Goal: Task Accomplishment & Management: Manage account settings

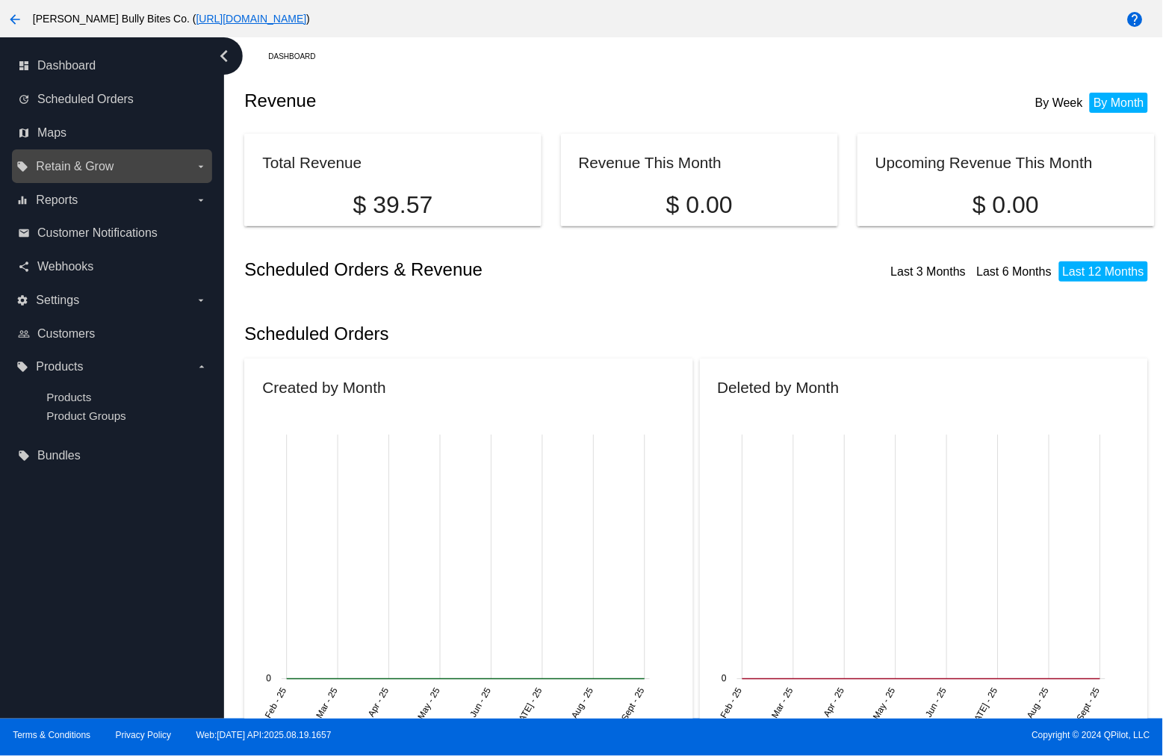
scroll to position [1161, 0]
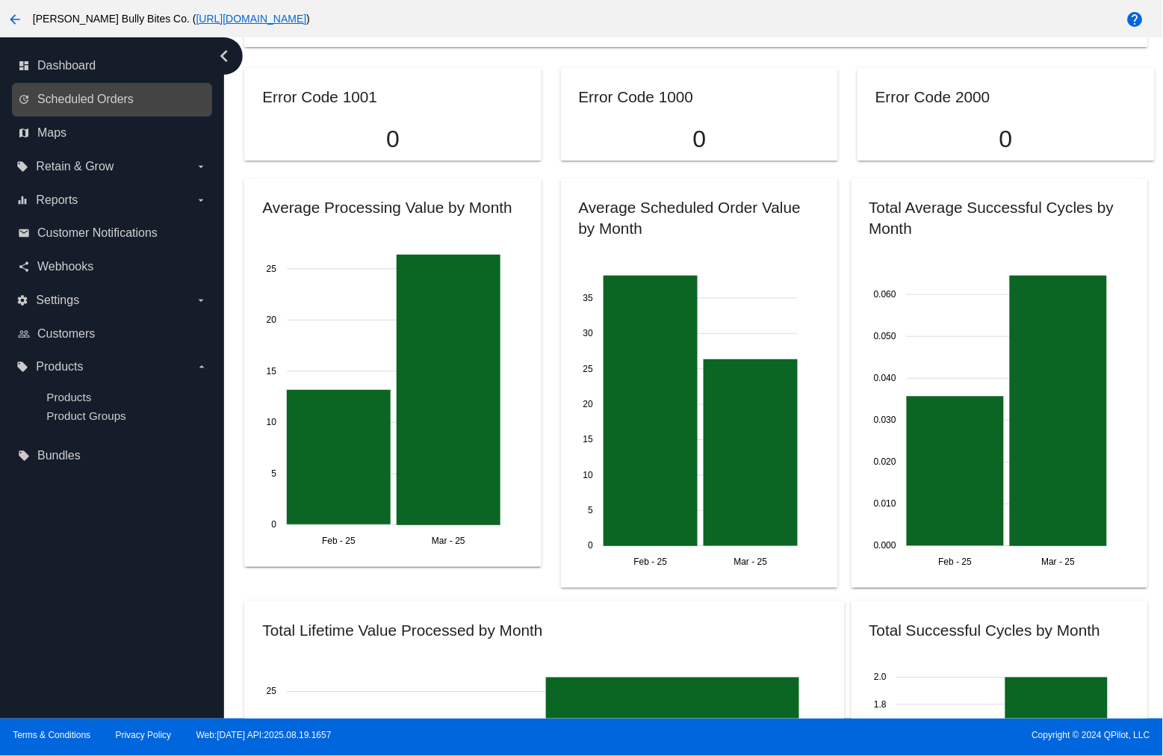
click at [102, 87] on link "update Scheduled Orders" at bounding box center [113, 99] width 190 height 24
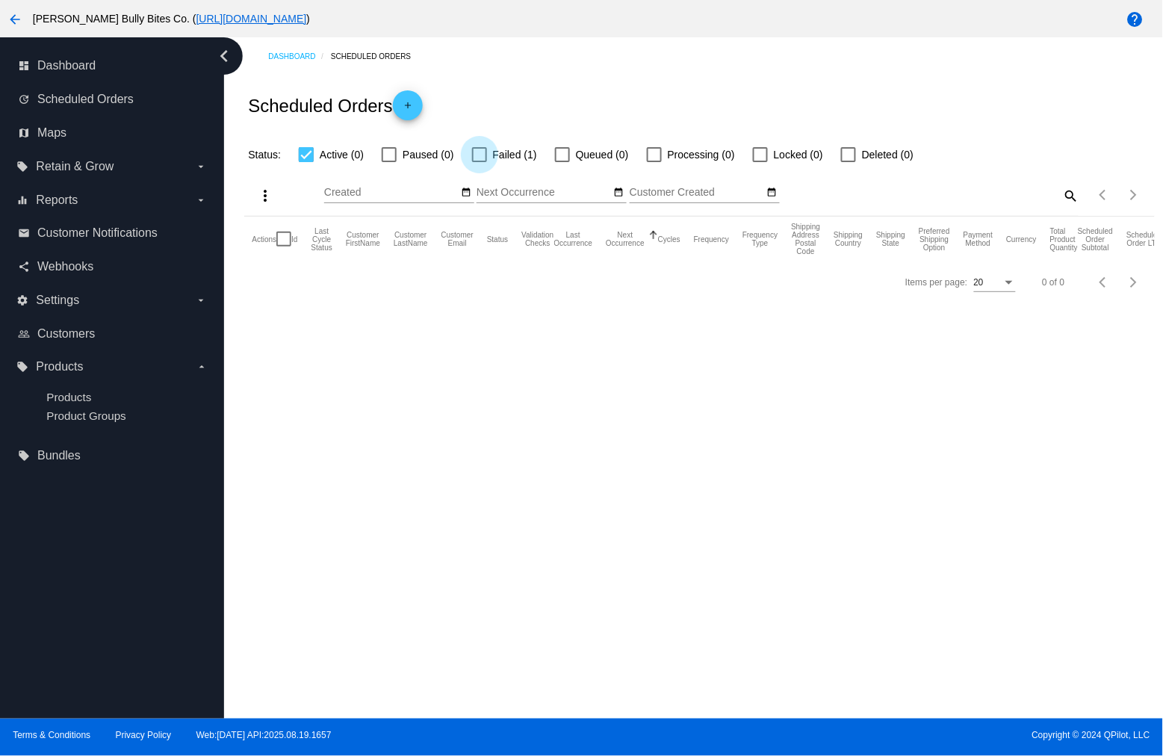
click at [512, 150] on span "Failed (1)" at bounding box center [515, 155] width 44 height 18
click at [480, 162] on input "Failed (1)" at bounding box center [479, 162] width 1 height 1
checkbox input "true"
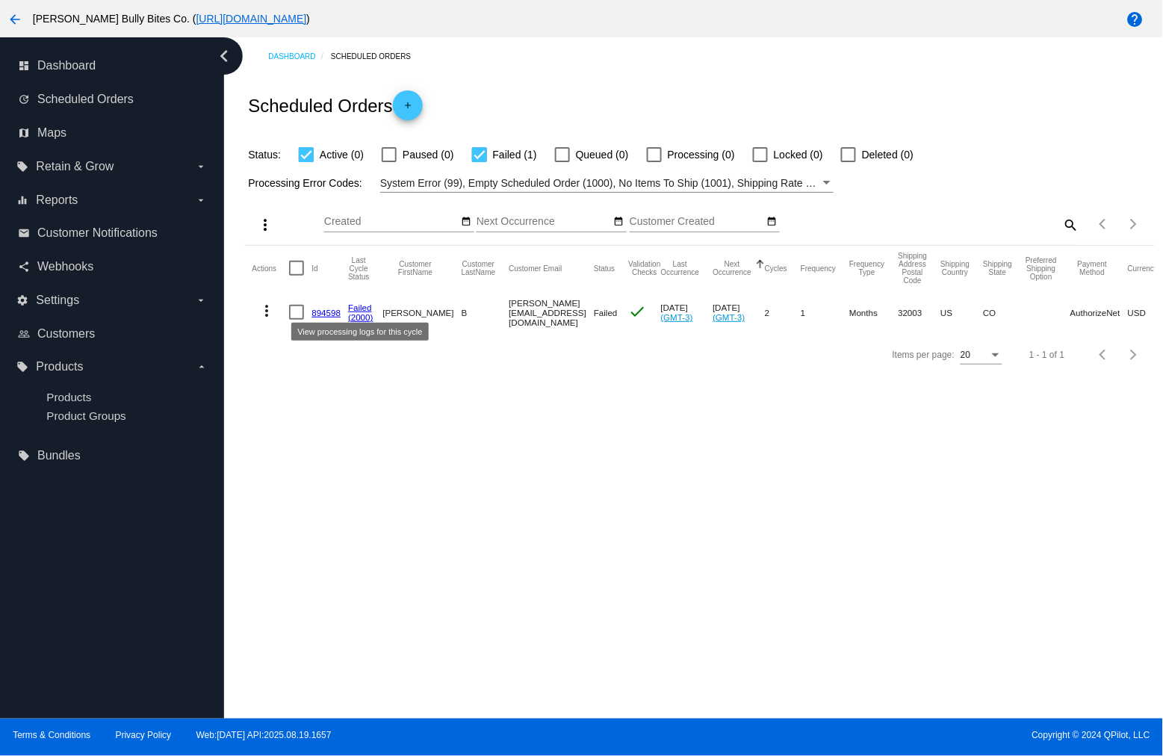
click at [357, 304] on link "Failed" at bounding box center [360, 308] width 24 height 10
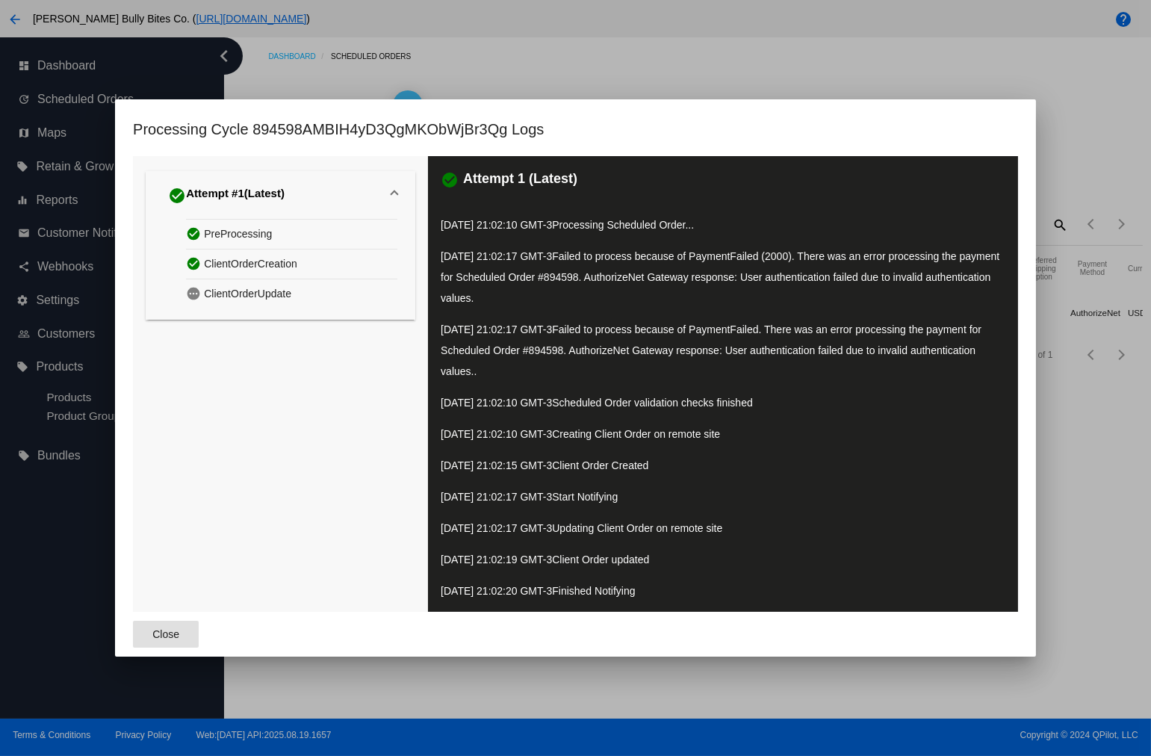
drag, startPoint x: 167, startPoint y: 629, endPoint x: 170, endPoint y: 618, distance: 10.9
click at [168, 629] on span "Close" at bounding box center [165, 634] width 27 height 12
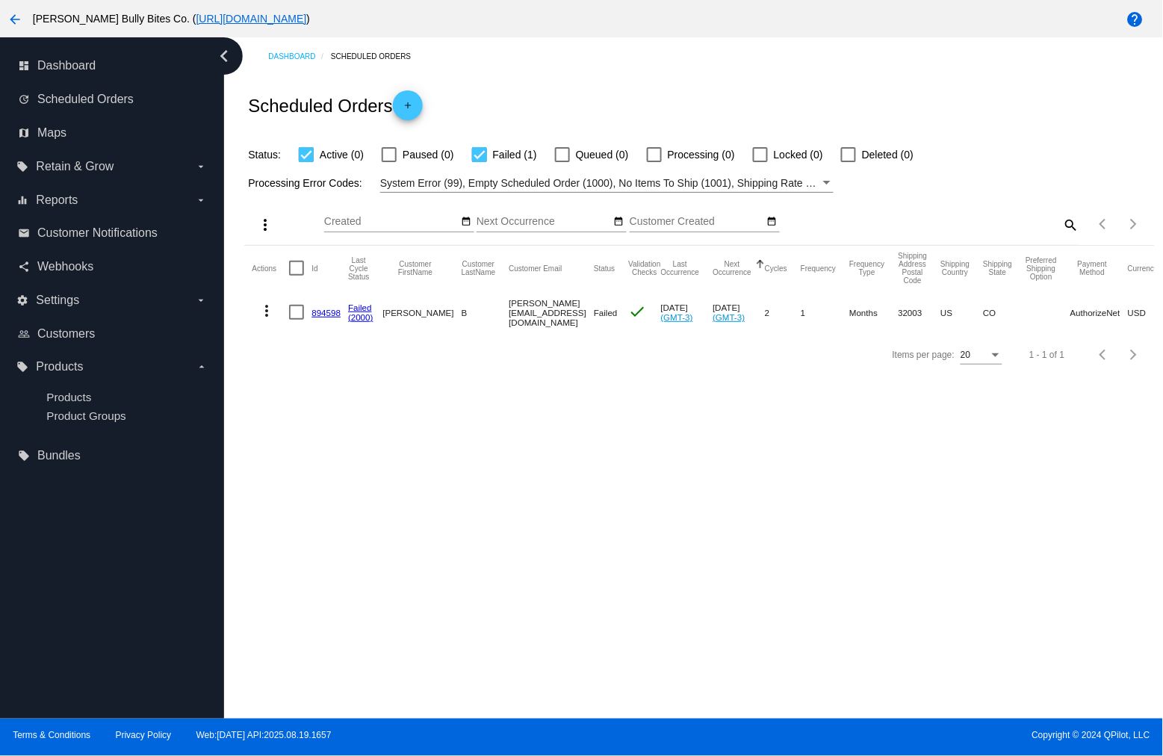
click at [326, 311] on link "894598" at bounding box center [325, 313] width 29 height 10
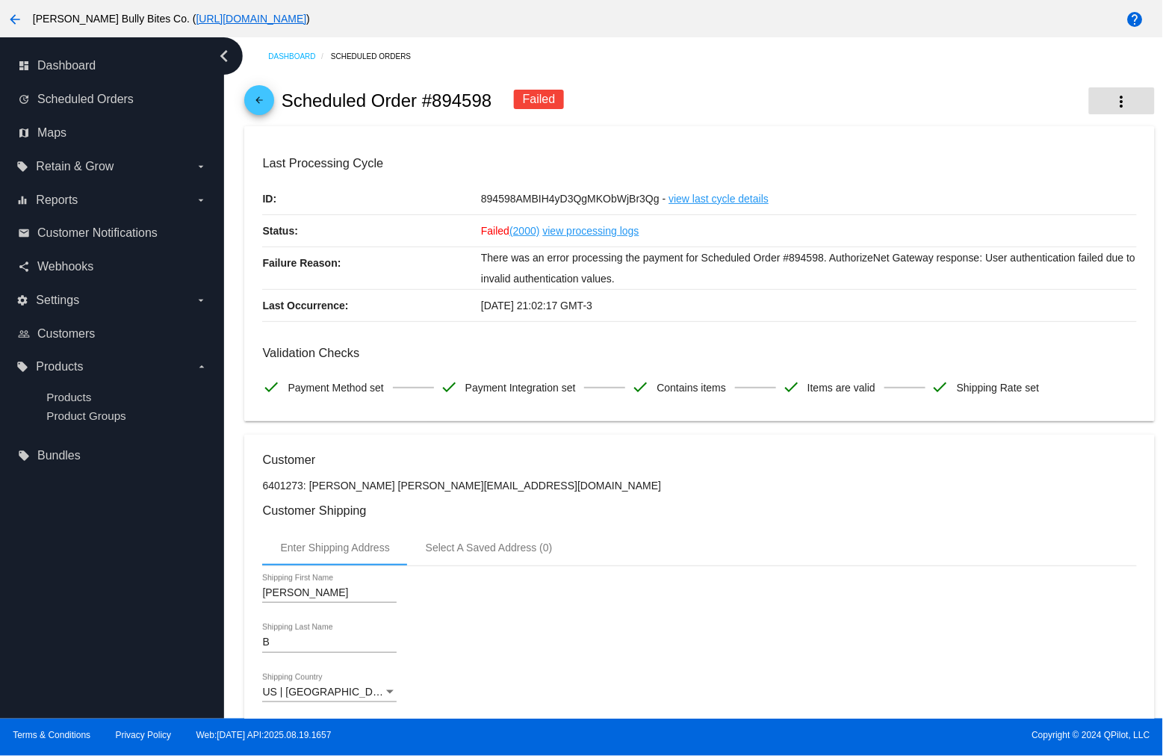
click at [1099, 96] on button "more_vert" at bounding box center [1122, 100] width 66 height 27
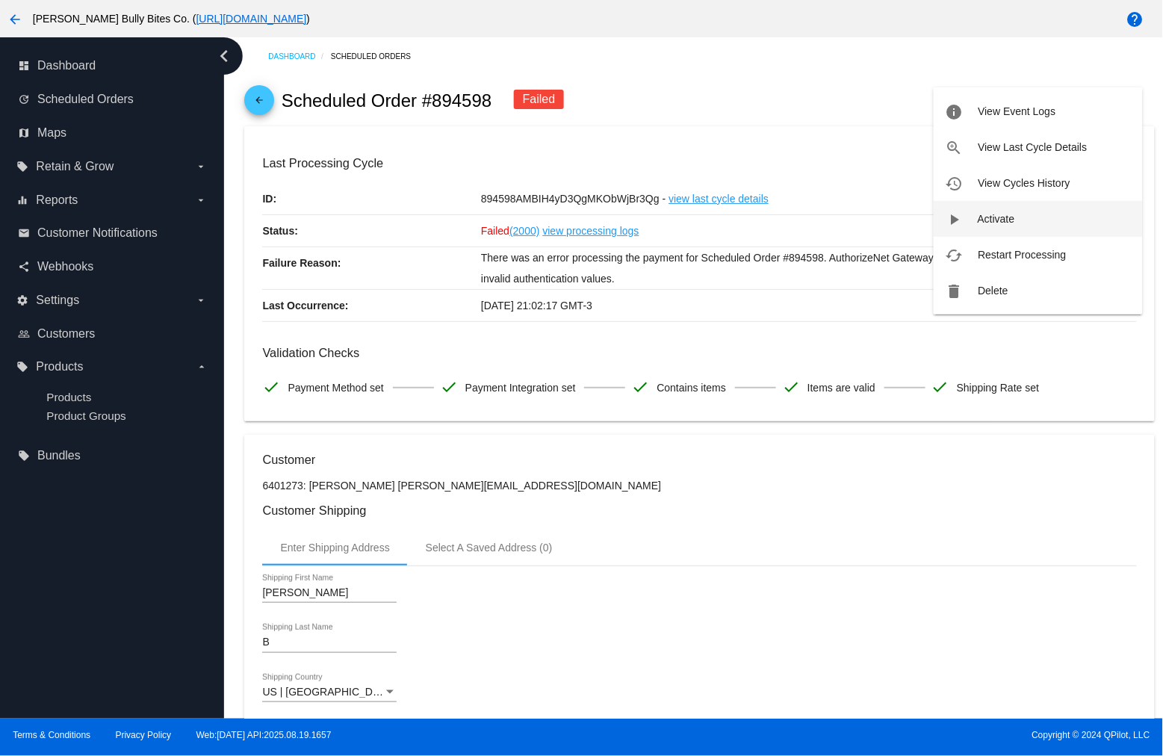
click at [989, 213] on span "Activate" at bounding box center [996, 219] width 37 height 12
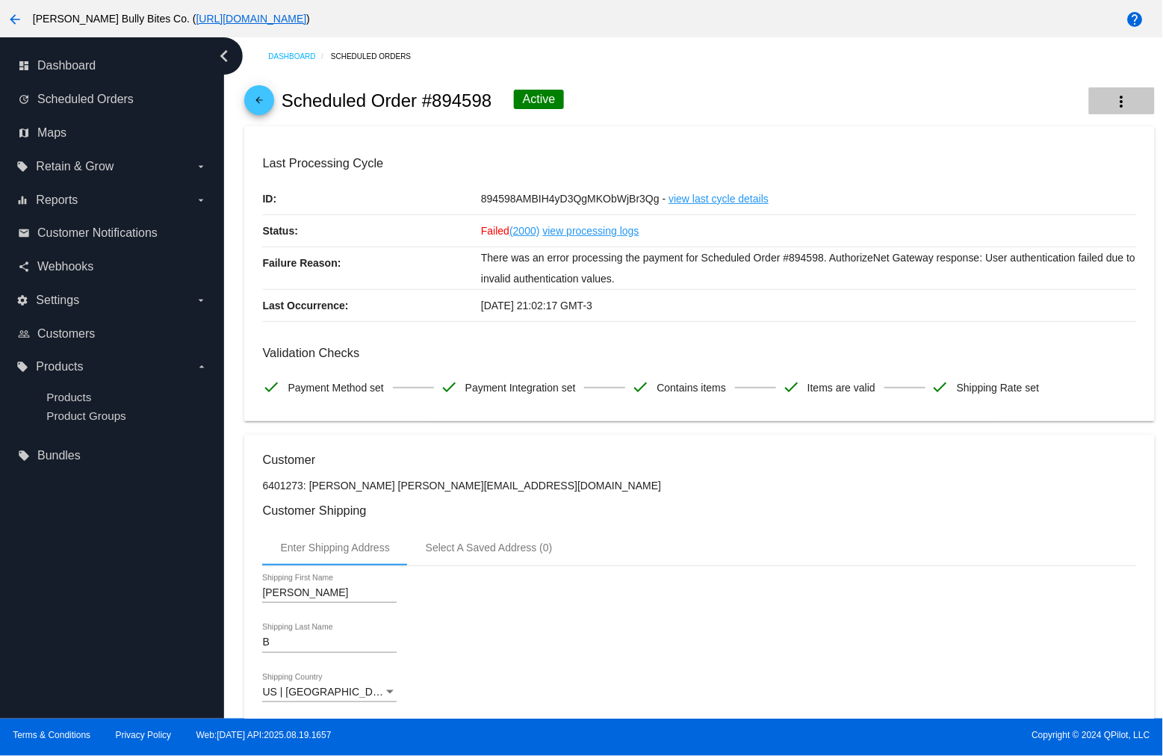
click at [1115, 105] on mat-icon "more_vert" at bounding box center [1122, 102] width 18 height 18
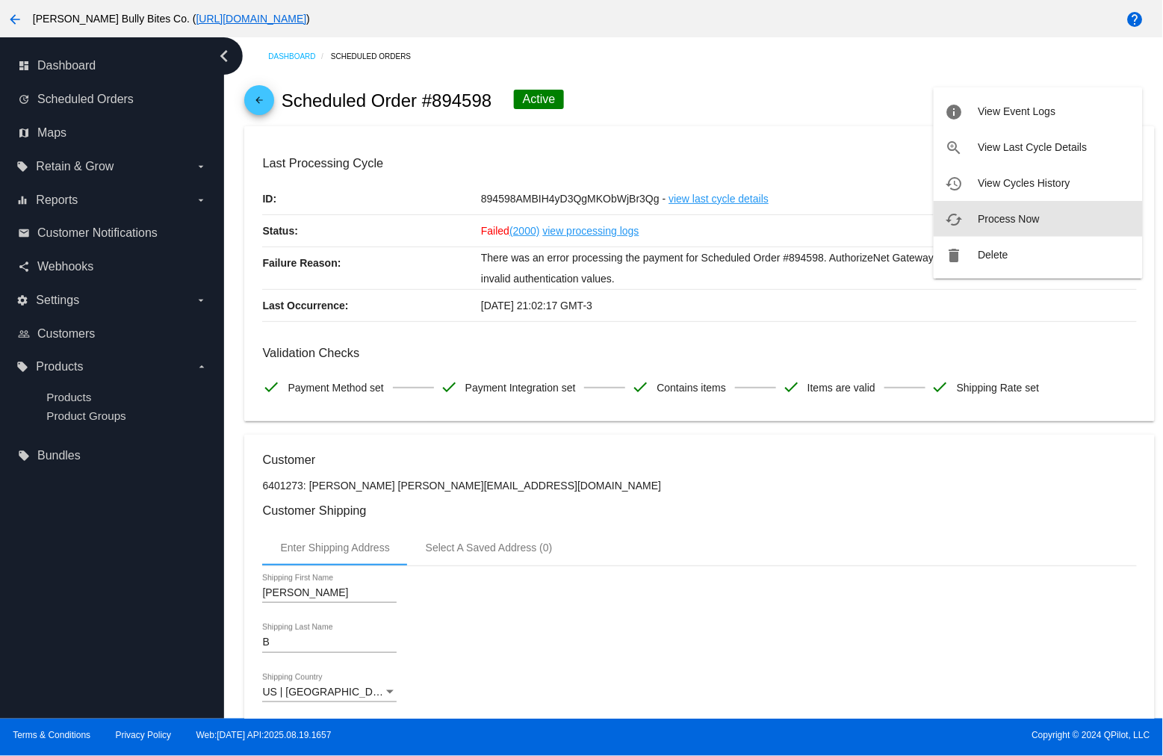
click at [1017, 217] on span "Process Now" at bounding box center [1008, 219] width 61 height 12
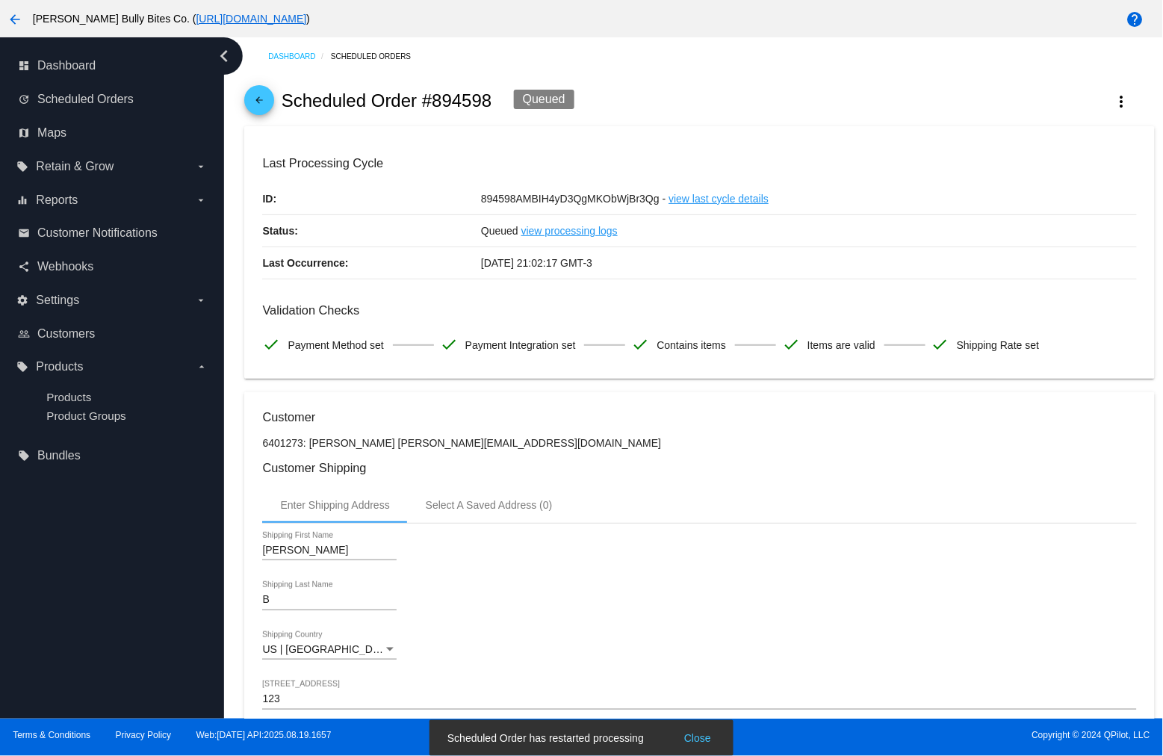
click at [416, 105] on h2 "Scheduled Order #894598" at bounding box center [387, 100] width 211 height 21
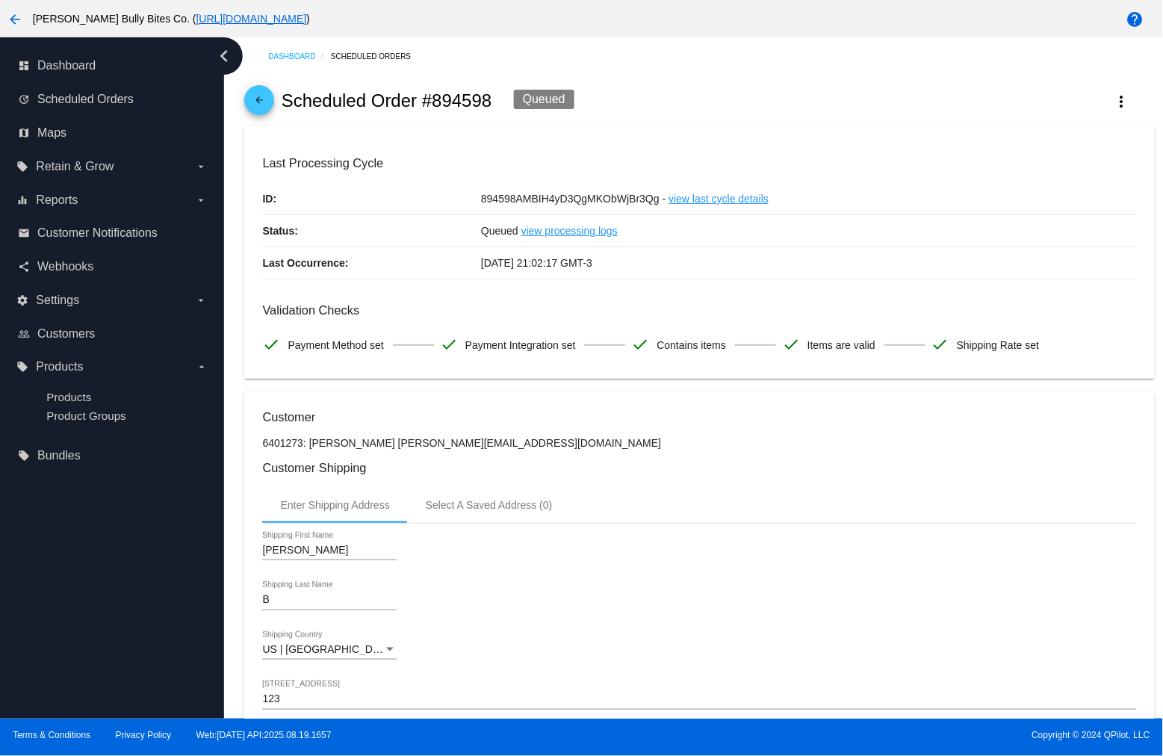
click at [453, 99] on h2 "Scheduled Order #894598" at bounding box center [387, 100] width 211 height 21
copy h2 "894598"
click at [1098, 105] on button "more_vert" at bounding box center [1122, 100] width 66 height 27
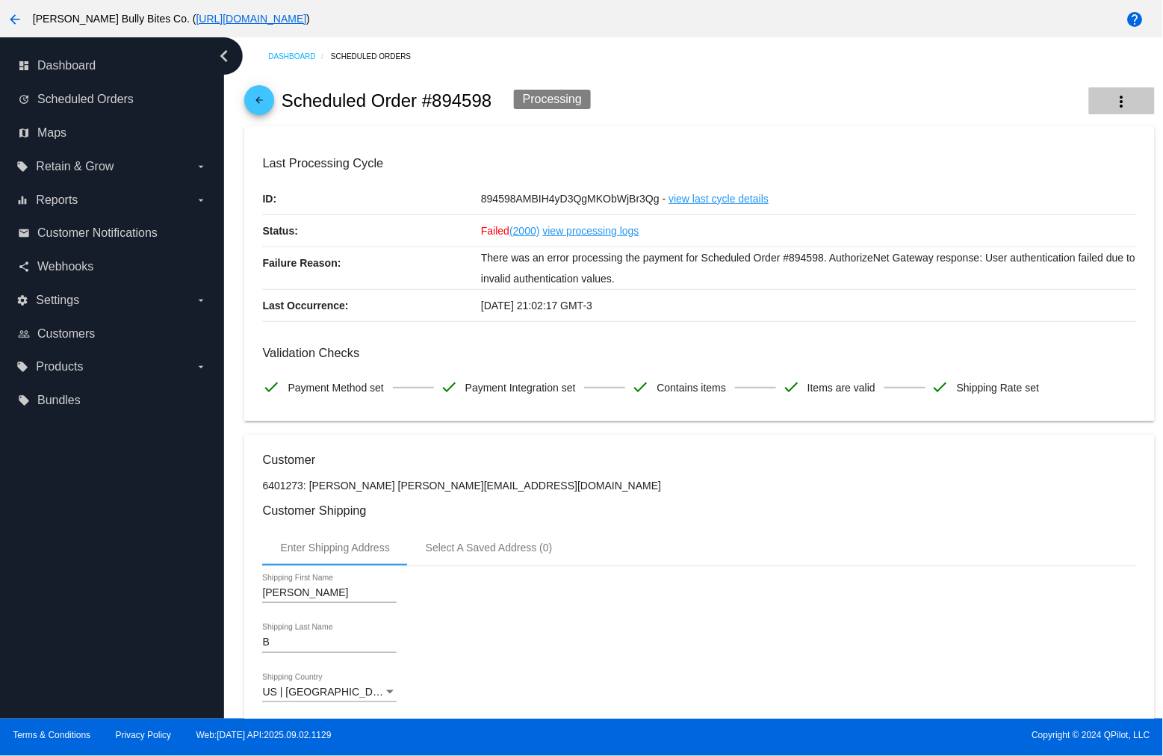
click at [1113, 94] on mat-icon "more_vert" at bounding box center [1122, 102] width 18 height 18
click at [1054, 45] on div at bounding box center [581, 378] width 1163 height 756
click at [1114, 97] on mat-icon "more_vert" at bounding box center [1122, 102] width 18 height 18
click at [1113, 108] on mat-icon "more_vert" at bounding box center [1122, 102] width 18 height 18
click at [1098, 99] on button "more_vert" at bounding box center [1122, 100] width 66 height 27
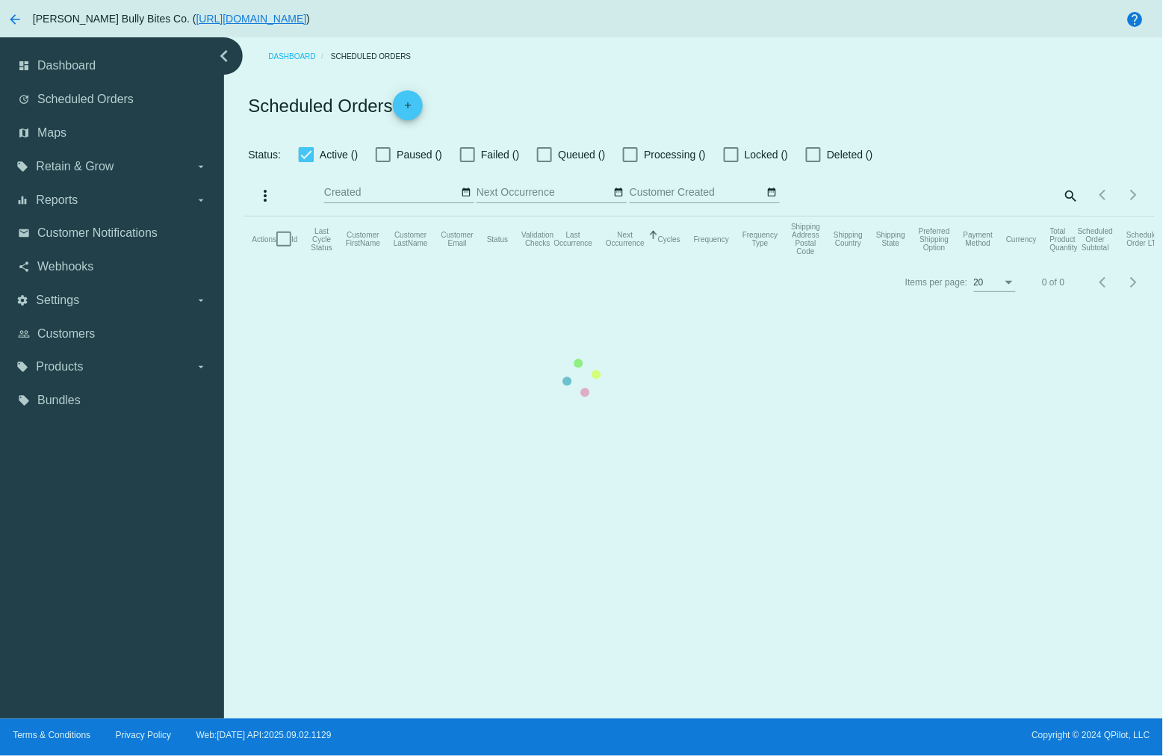
checkbox input "true"
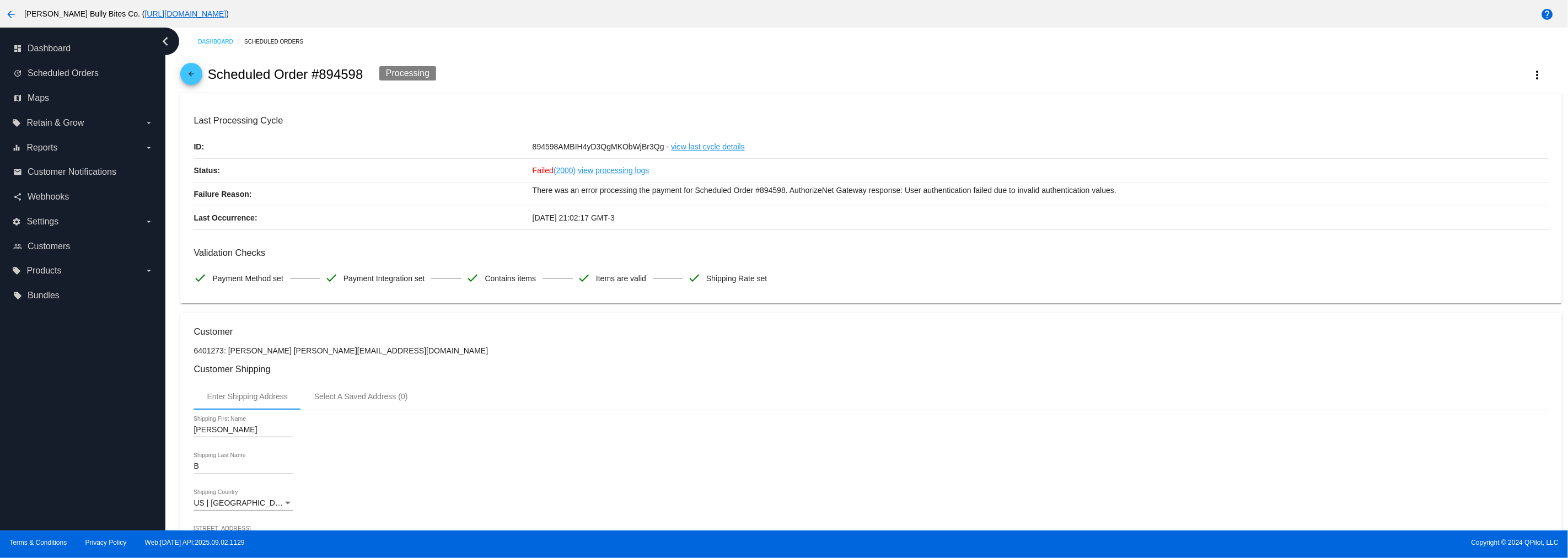
click at [352, 72] on h2 "Scheduled Order #894598" at bounding box center [286, 74] width 156 height 16
copy h2 "9"
click at [345, 78] on h2 "Scheduled Order #894598" at bounding box center [286, 74] width 156 height 16
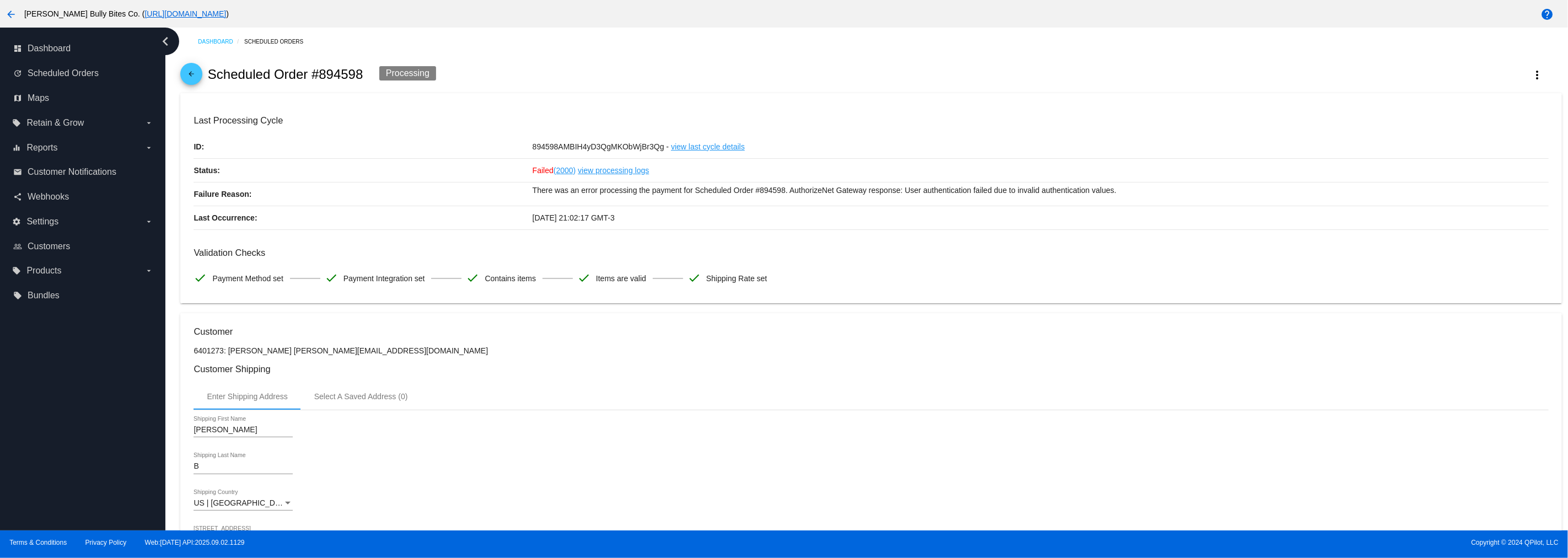
click at [329, 63] on div "arrow_back Scheduled Order #894598 Processing more_vert" at bounding box center [870, 74] width 1381 height 38
click at [329, 86] on div "arrow_back Scheduled Order #894598 Processing more_vert" at bounding box center [870, 74] width 1381 height 38
copy h2 "894598"
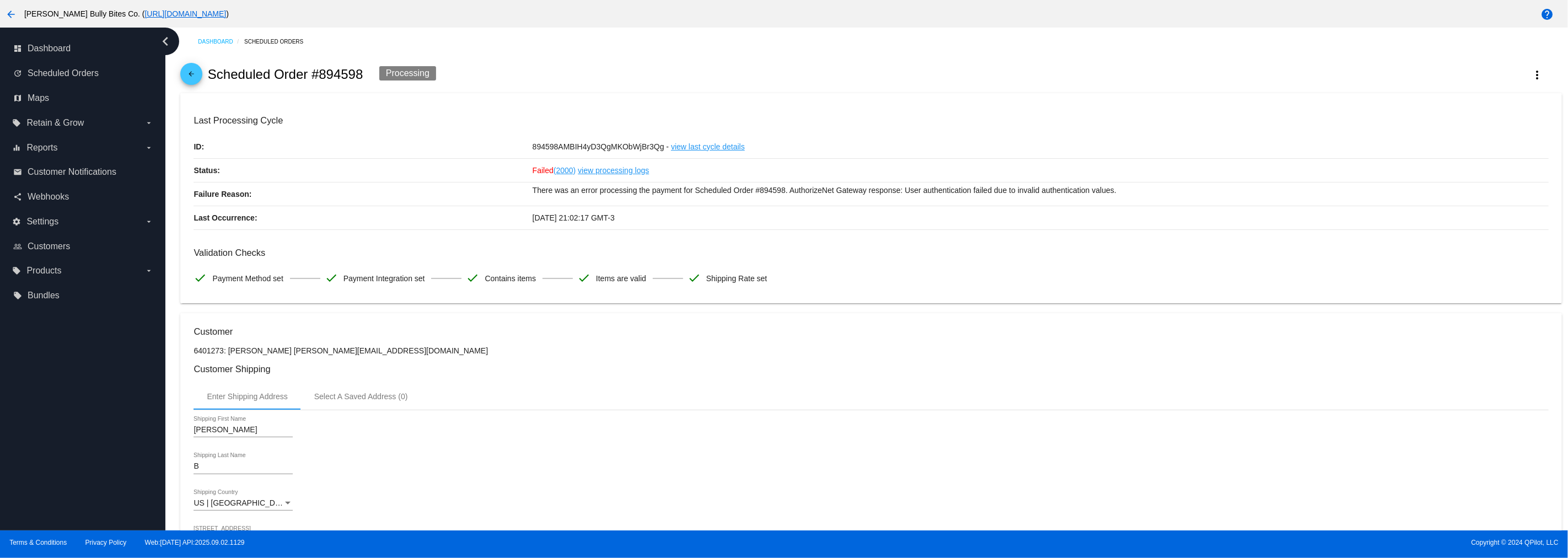
click at [681, 142] on link "view last cycle details" at bounding box center [708, 146] width 74 height 23
click at [361, 75] on h2 "Scheduled Order #894598" at bounding box center [286, 74] width 156 height 16
click at [357, 75] on h2 "Scheduled Order #894598" at bounding box center [286, 74] width 156 height 16
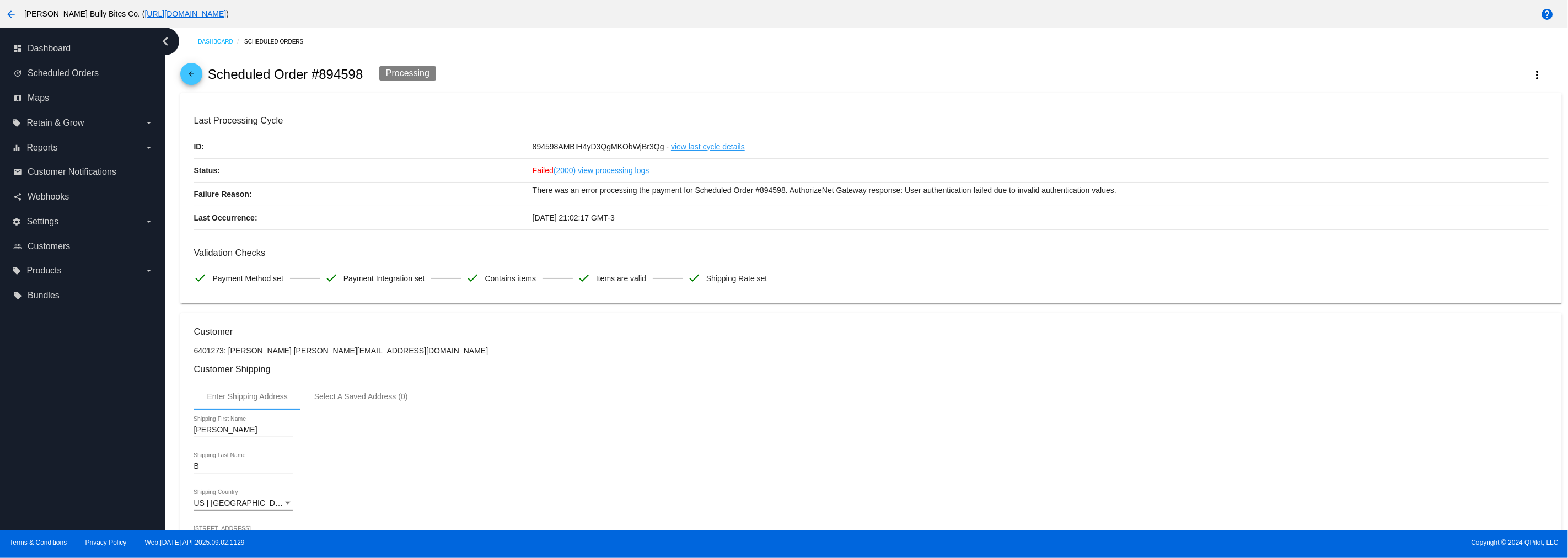
copy h2 "894598"
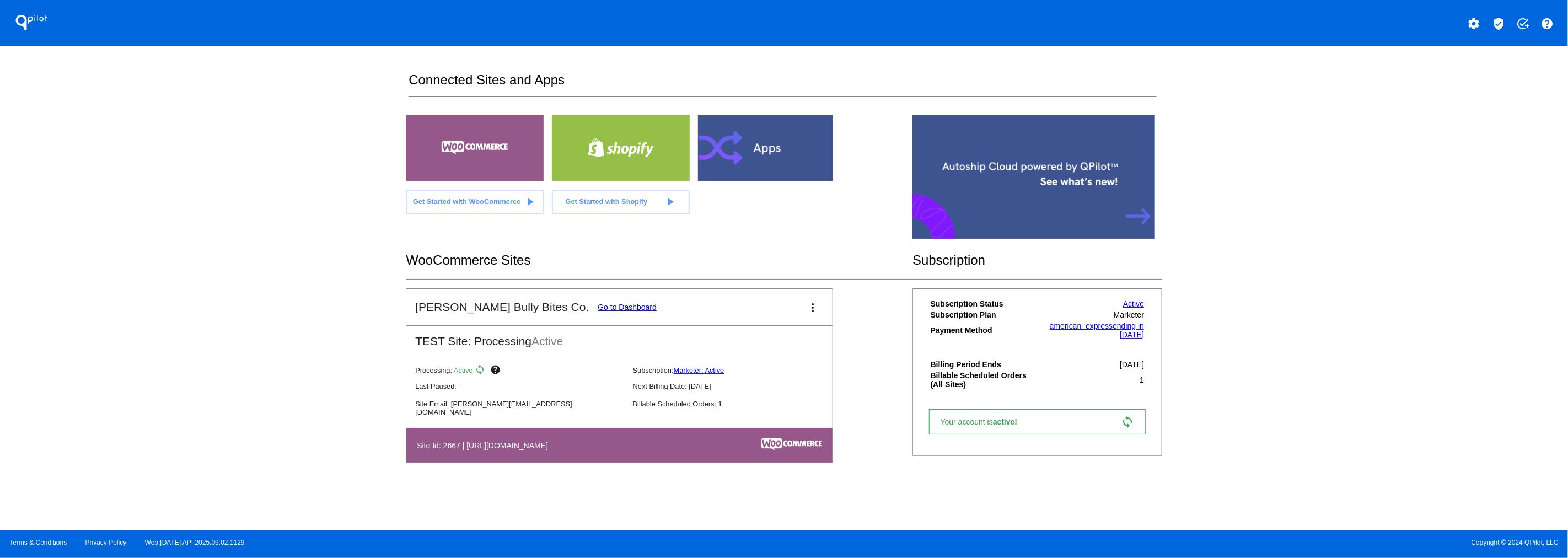
click at [598, 303] on link "Go to Dashboard" at bounding box center [627, 307] width 59 height 9
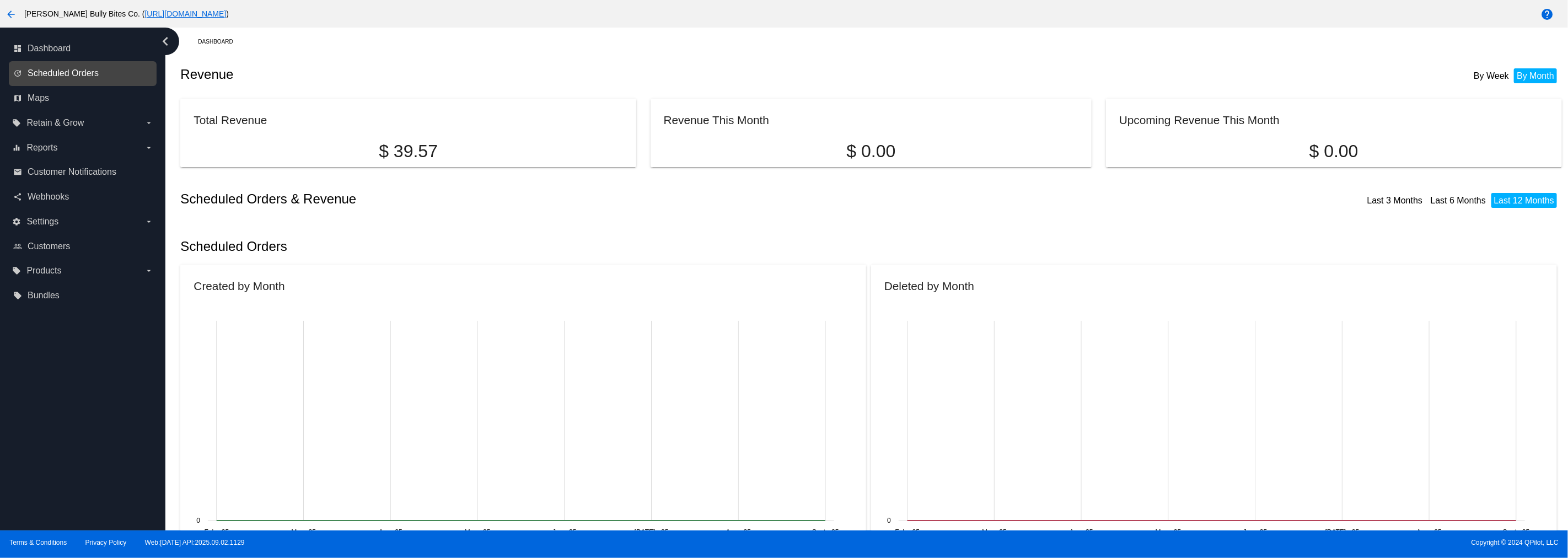
click at [80, 76] on span "Scheduled Orders" at bounding box center [63, 73] width 71 height 10
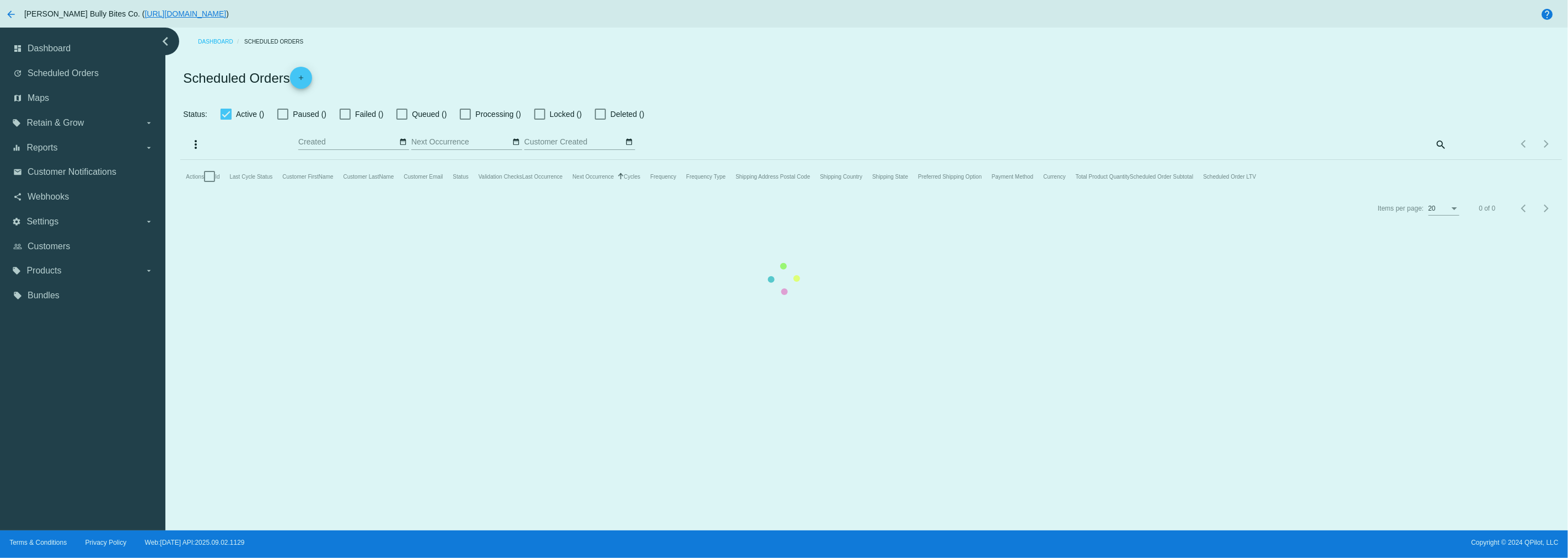
checkbox input "true"
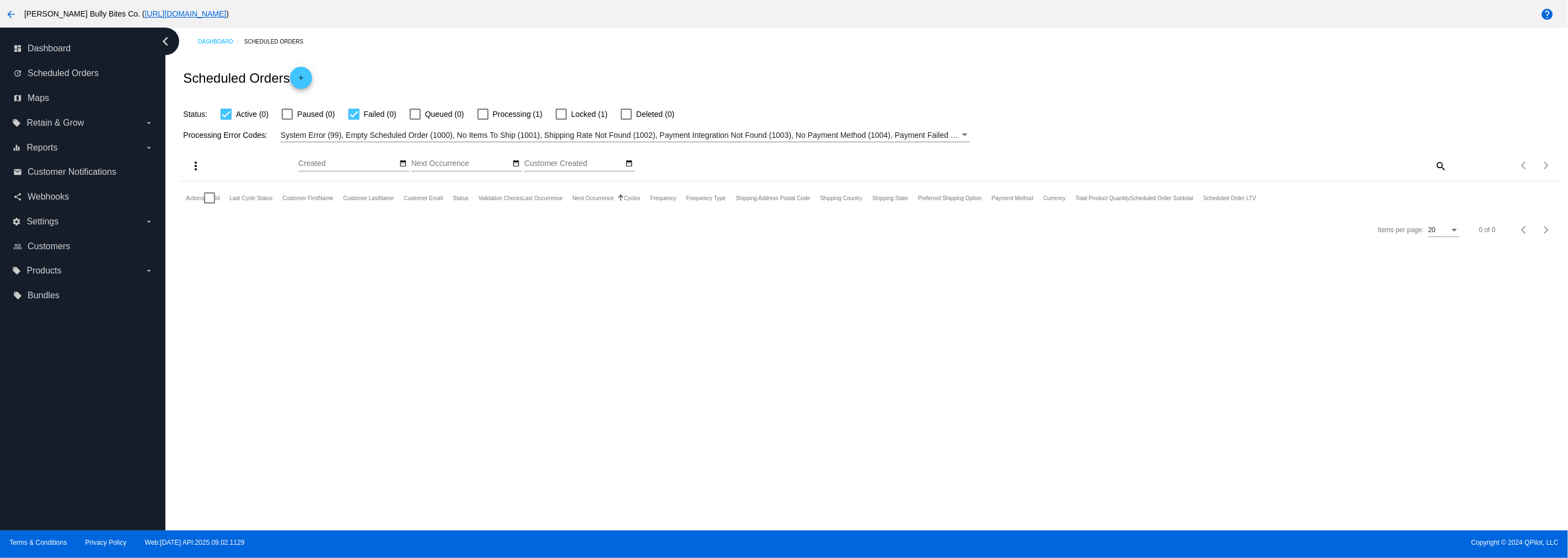
click at [481, 119] on div at bounding box center [483, 114] width 11 height 11
click at [483, 120] on input "Processing (1)" at bounding box center [483, 120] width 1 height 1
checkbox input "true"
click at [247, 228] on link "894598" at bounding box center [240, 231] width 21 height 7
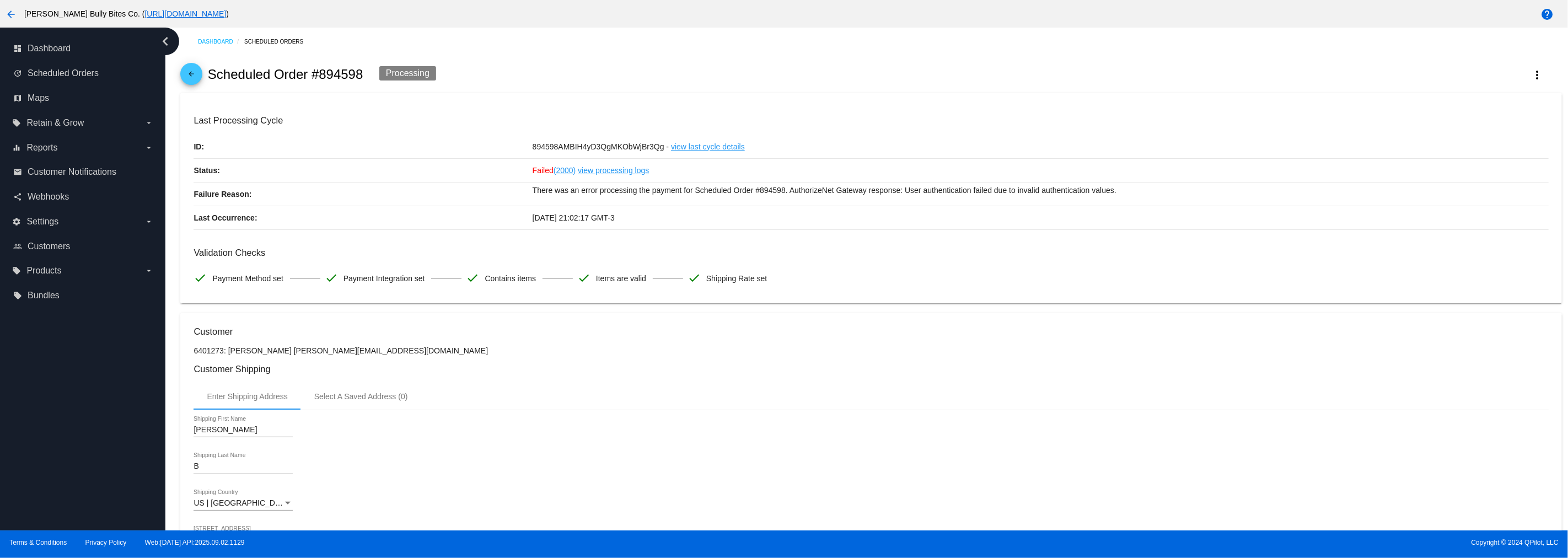
click at [348, 80] on h2 "Scheduled Order #894598" at bounding box center [286, 74] width 156 height 16
copy h2 "894598"
